Goal: Transaction & Acquisition: Book appointment/travel/reservation

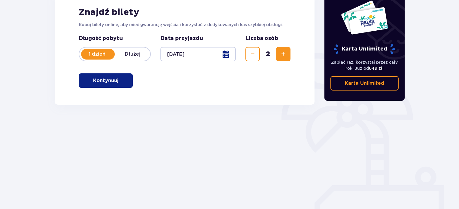
scroll to position [97, 0]
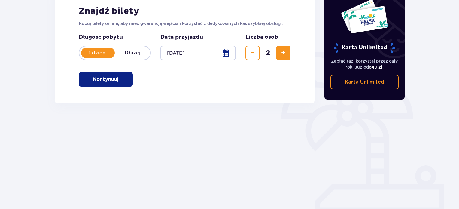
click at [98, 81] on p "Kontynuuj" at bounding box center [105, 79] width 25 height 7
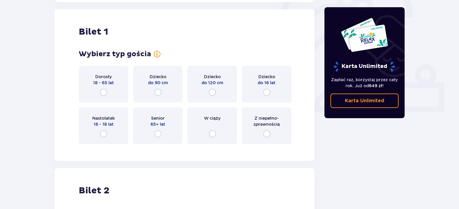
scroll to position [201, 0]
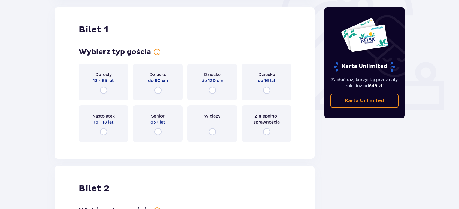
click at [102, 92] on input "radio" at bounding box center [103, 89] width 7 height 7
radio input "true"
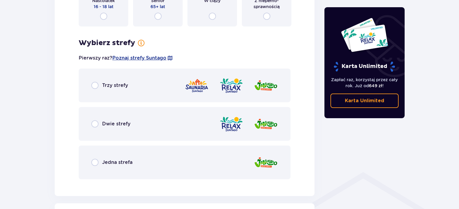
scroll to position [317, 0]
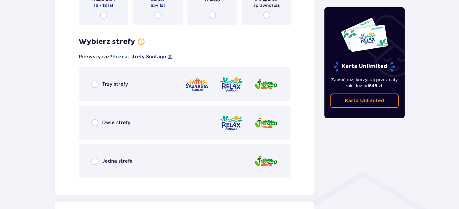
click at [95, 122] on input "radio" at bounding box center [94, 122] width 7 height 7
radio input "true"
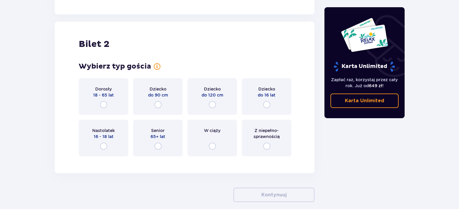
scroll to position [683, 0]
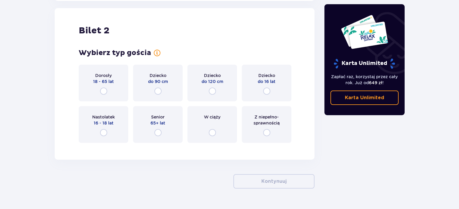
click at [266, 91] on input "radio" at bounding box center [266, 90] width 7 height 7
radio input "true"
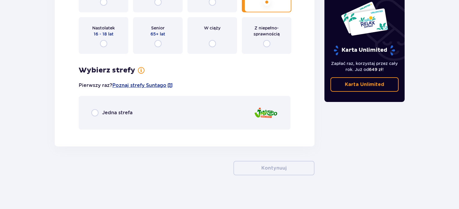
scroll to position [774, 0]
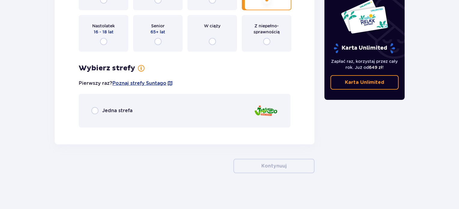
click at [95, 110] on input "radio" at bounding box center [94, 110] width 7 height 7
radio input "true"
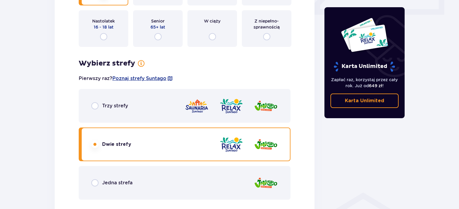
scroll to position [366, 0]
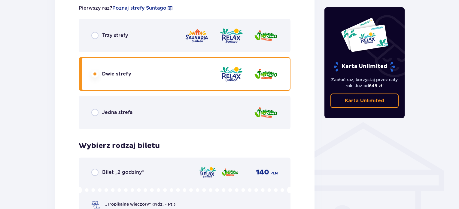
click at [94, 117] on div "Jedna strefa" at bounding box center [185, 112] width 212 height 34
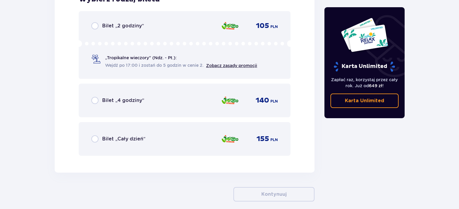
scroll to position [920, 0]
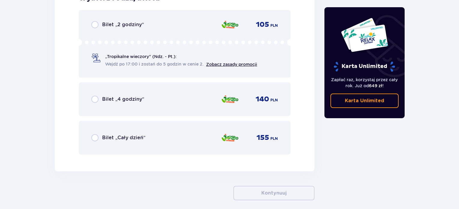
click at [95, 25] on input "radio" at bounding box center [94, 24] width 7 height 7
radio input "true"
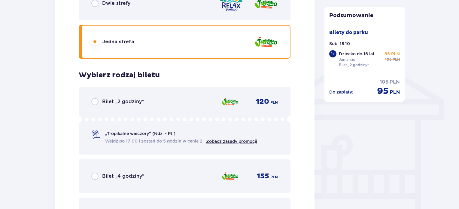
scroll to position [466, 0]
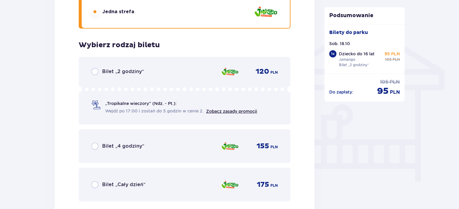
click at [92, 72] on input "radio" at bounding box center [94, 71] width 7 height 7
radio input "true"
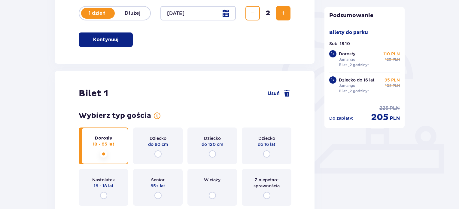
scroll to position [47, 0]
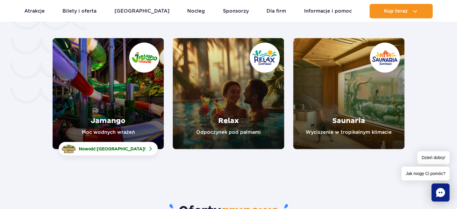
scroll to position [1291, 0]
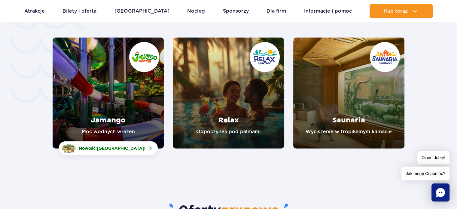
click at [114, 76] on link "Jamango" at bounding box center [108, 93] width 111 height 111
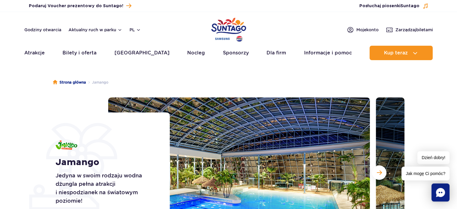
drag, startPoint x: 32, startPoint y: 180, endPoint x: 20, endPoint y: 50, distance: 130.3
click at [287, 81] on ul "Strona główna Jamango" at bounding box center [228, 82] width 351 height 30
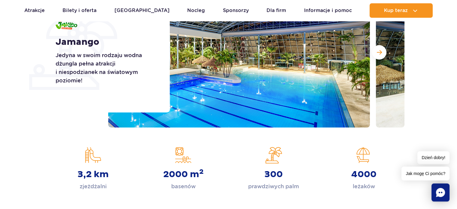
scroll to position [90, 0]
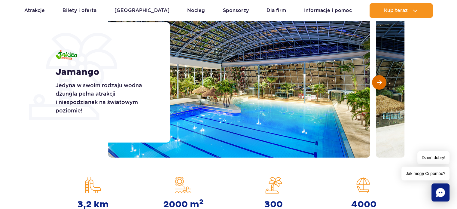
click at [378, 84] on span "Następny slajd" at bounding box center [379, 82] width 5 height 5
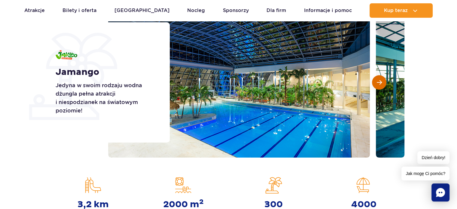
click at [378, 84] on span "Następny slajd" at bounding box center [379, 82] width 5 height 5
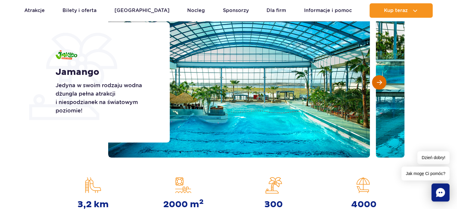
click at [378, 84] on span "Następny slajd" at bounding box center [379, 82] width 5 height 5
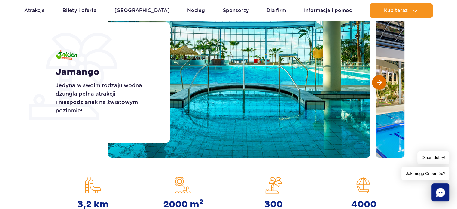
click at [378, 84] on span "Następny slajd" at bounding box center [379, 82] width 5 height 5
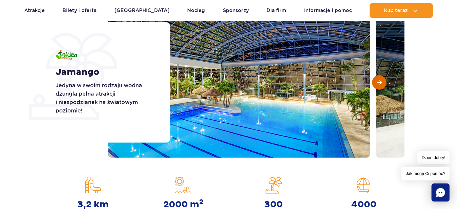
click at [378, 84] on span "Następny slajd" at bounding box center [379, 82] width 5 height 5
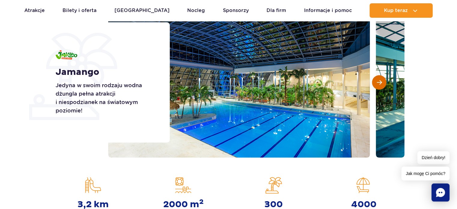
click at [378, 84] on span "Następny slajd" at bounding box center [379, 82] width 5 height 5
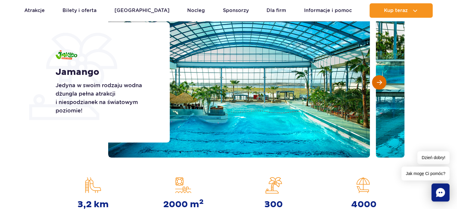
click at [378, 84] on span "Następny slajd" at bounding box center [379, 82] width 5 height 5
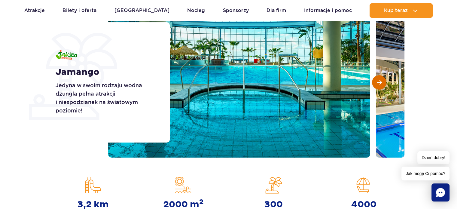
click at [378, 84] on span "Następny slajd" at bounding box center [379, 82] width 5 height 5
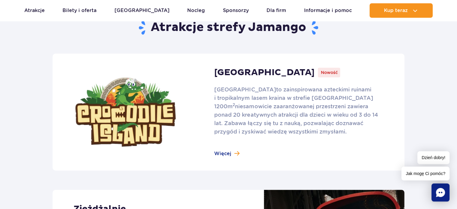
scroll to position [390, 0]
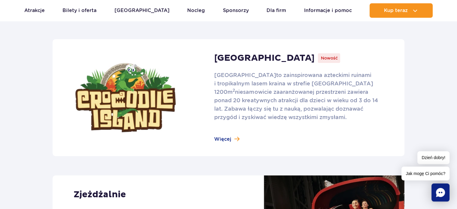
click at [226, 140] on link at bounding box center [229, 97] width 352 height 117
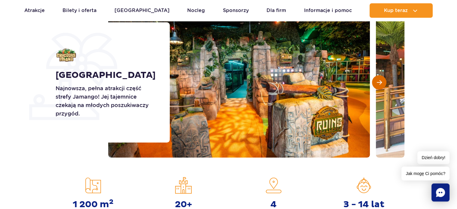
click at [382, 86] on button "Następny slajd" at bounding box center [379, 82] width 14 height 14
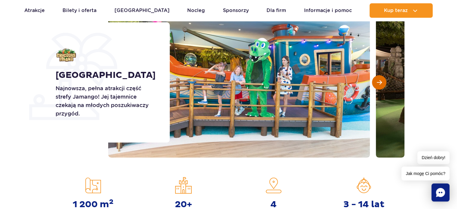
click at [380, 81] on span "Następny slajd" at bounding box center [379, 82] width 5 height 5
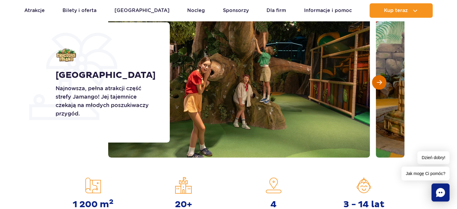
click at [380, 81] on span "Następny slajd" at bounding box center [379, 82] width 5 height 5
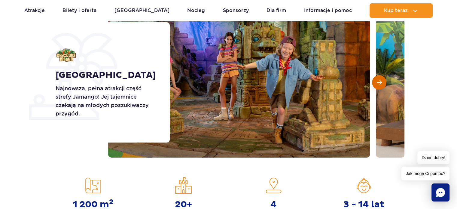
click at [380, 81] on span "Następny slajd" at bounding box center [379, 82] width 5 height 5
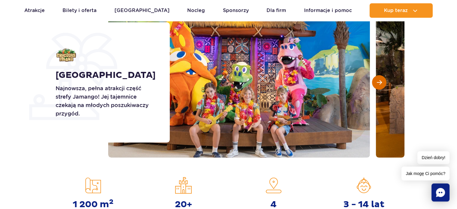
click at [380, 81] on span "Następny slajd" at bounding box center [379, 82] width 5 height 5
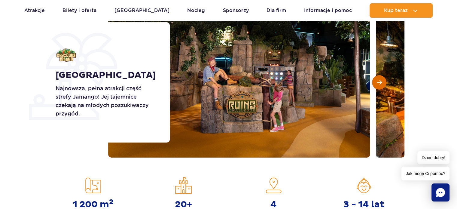
click at [380, 81] on span "Następny slajd" at bounding box center [379, 82] width 5 height 5
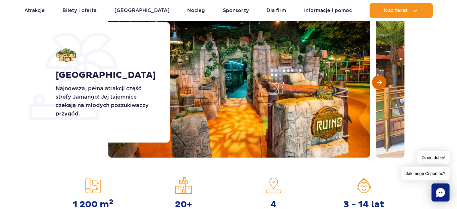
click at [380, 81] on span "Następny slajd" at bounding box center [379, 82] width 5 height 5
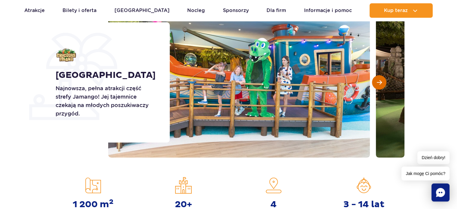
click at [380, 81] on span "Następny slajd" at bounding box center [379, 82] width 5 height 5
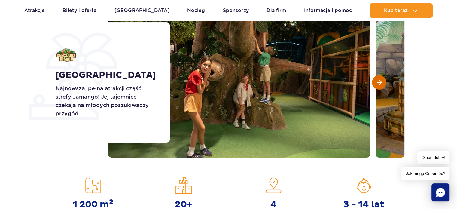
click at [380, 81] on span "Następny slajd" at bounding box center [379, 82] width 5 height 5
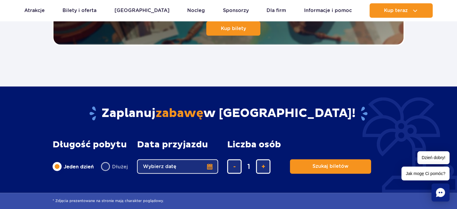
scroll to position [1411, 0]
